Goal: Entertainment & Leisure: Consume media (video, audio)

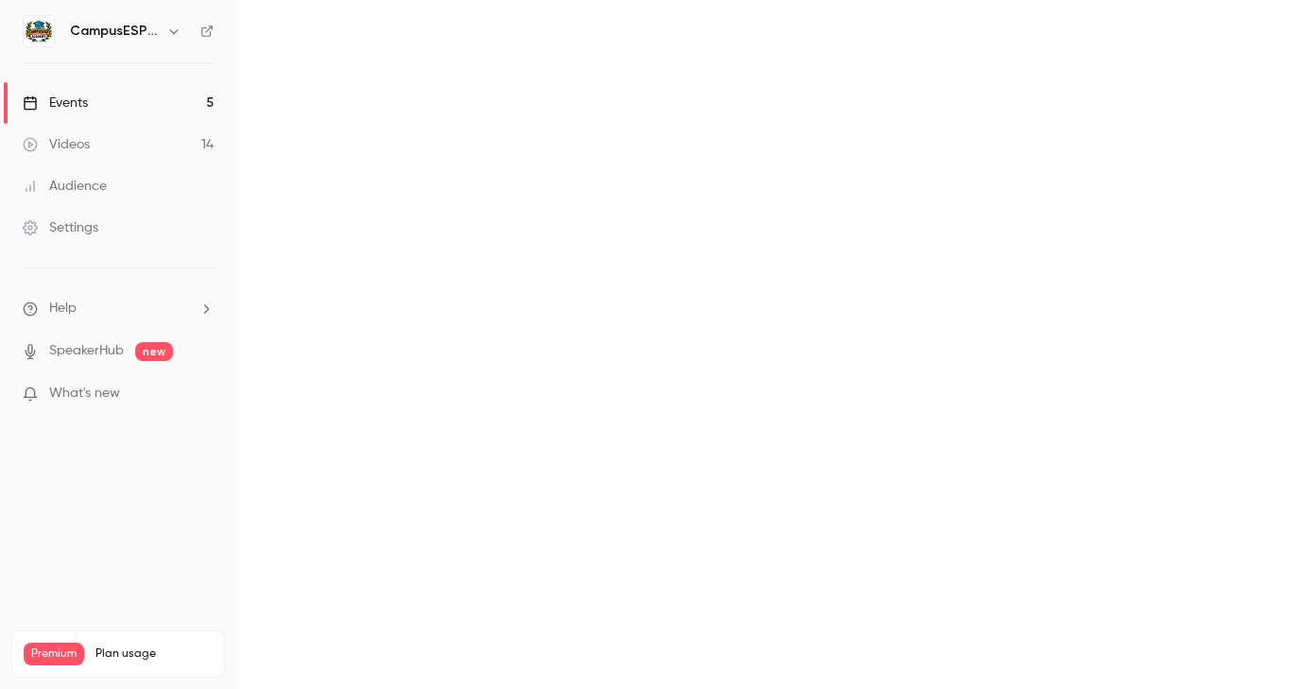
click at [78, 145] on div "Videos" at bounding box center [56, 144] width 67 height 19
